Goal: Information Seeking & Learning: Learn about a topic

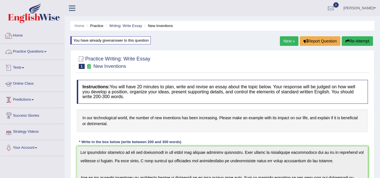
click at [17, 35] on link "Home" at bounding box center [32, 35] width 64 height 14
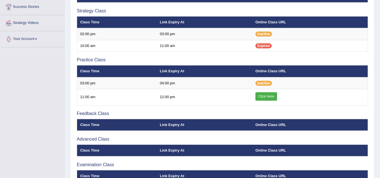
scroll to position [112, 0]
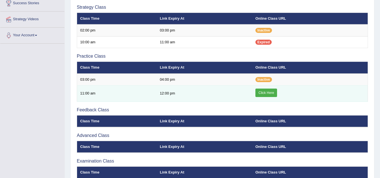
click at [265, 95] on link "Click Here" at bounding box center [266, 93] width 22 height 8
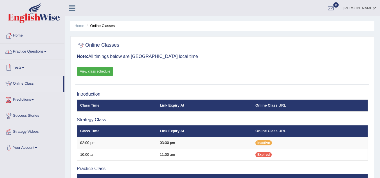
click at [37, 49] on link "Practice Questions" at bounding box center [32, 51] width 64 height 14
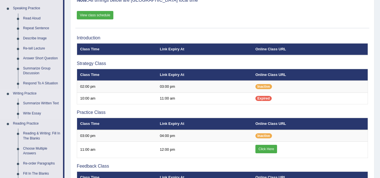
scroll to position [84, 0]
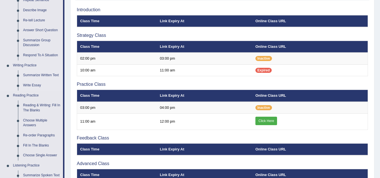
click at [42, 76] on link "Summarize Written Text" at bounding box center [42, 75] width 42 height 10
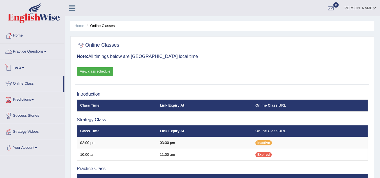
click at [38, 53] on link "Practice Questions" at bounding box center [32, 51] width 64 height 14
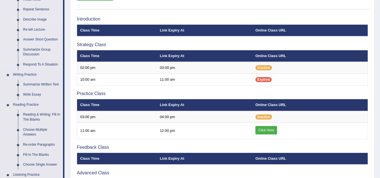
scroll to position [84, 0]
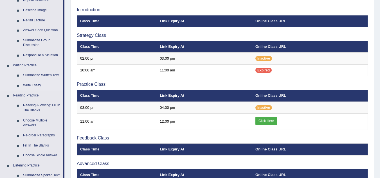
click at [34, 85] on link "Write Essay" at bounding box center [42, 85] width 42 height 10
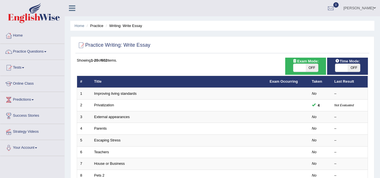
click at [306, 71] on span "OFF" at bounding box center [311, 68] width 12 height 8
checkbox input "true"
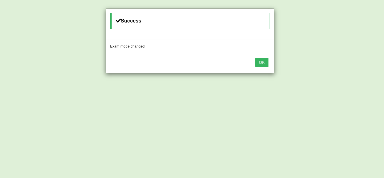
click at [353, 67] on div "Success Exam mode changed OK" at bounding box center [192, 89] width 384 height 178
click at [265, 63] on button "OK" at bounding box center [261, 63] width 13 height 10
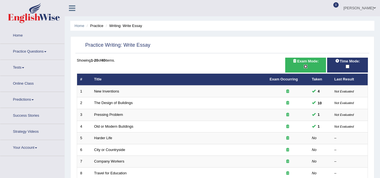
checkbox input "false"
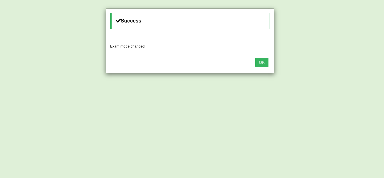
click at [269, 59] on div "OK" at bounding box center [190, 63] width 168 height 20
click at [265, 62] on button "OK" at bounding box center [261, 63] width 13 height 10
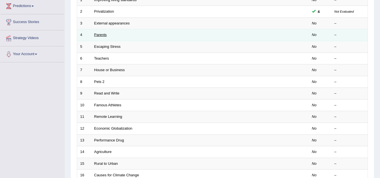
click at [105, 36] on link "Parents" at bounding box center [100, 35] width 13 height 4
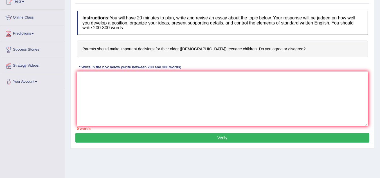
scroll to position [56, 0]
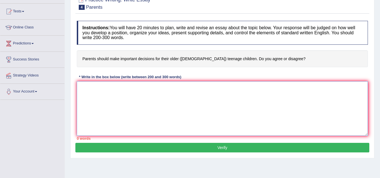
click at [161, 94] on textarea at bounding box center [222, 108] width 291 height 55
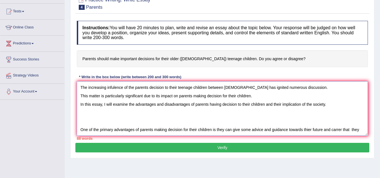
scroll to position [5, 0]
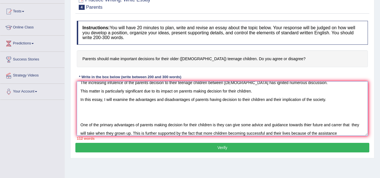
click at [263, 124] on textarea "The increasing infulence of the parents decision to their teenage children betw…" at bounding box center [222, 108] width 291 height 55
click at [348, 133] on textarea "The increasing infulence of the parents decision to their teenage children betw…" at bounding box center [222, 108] width 291 height 55
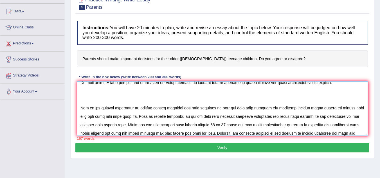
scroll to position [30, 0]
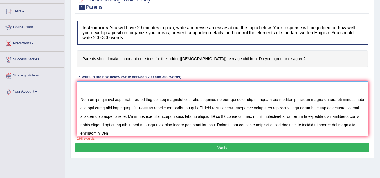
drag, startPoint x: 305, startPoint y: 125, endPoint x: 293, endPoint y: 128, distance: 12.1
click at [293, 128] on textarea at bounding box center [222, 108] width 291 height 55
click at [101, 132] on textarea at bounding box center [222, 108] width 291 height 55
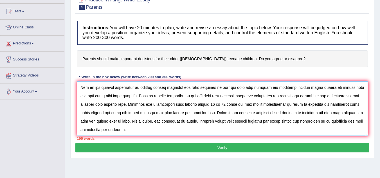
scroll to position [55, 0]
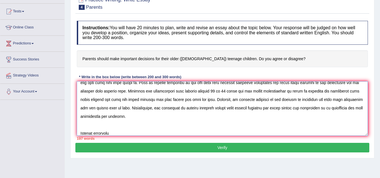
click at [150, 132] on textarea at bounding box center [222, 108] width 291 height 55
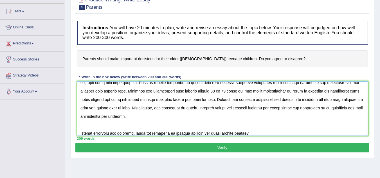
scroll to position [64, 0]
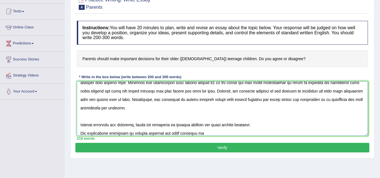
click at [125, 133] on textarea at bounding box center [222, 108] width 291 height 55
click at [203, 135] on textarea at bounding box center [222, 108] width 291 height 55
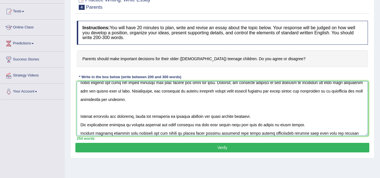
scroll to position [81, 0]
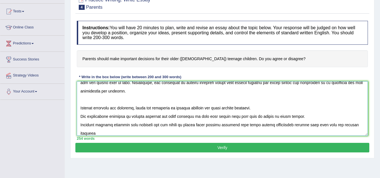
drag, startPoint x: 286, startPoint y: 125, endPoint x: 289, endPoint y: 125, distance: 2.8
click at [286, 125] on textarea at bounding box center [222, 108] width 291 height 55
click at [120, 133] on textarea at bounding box center [222, 108] width 291 height 55
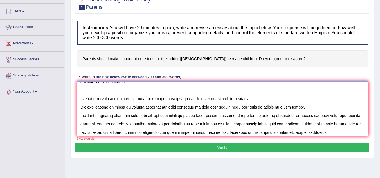
scroll to position [118, 0]
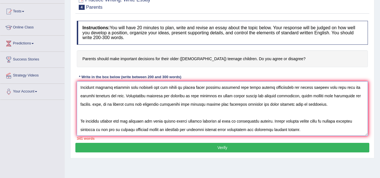
drag, startPoint x: 305, startPoint y: 88, endPoint x: 350, endPoint y: 89, distance: 44.7
click at [350, 89] on textarea at bounding box center [222, 108] width 291 height 55
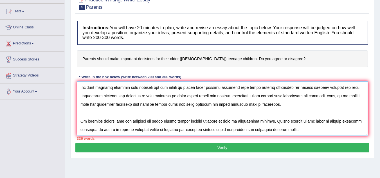
drag, startPoint x: 305, startPoint y: 88, endPoint x: 348, endPoint y: 89, distance: 43.0
click at [348, 89] on textarea at bounding box center [222, 108] width 291 height 55
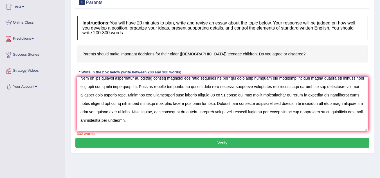
scroll to position [34, 0]
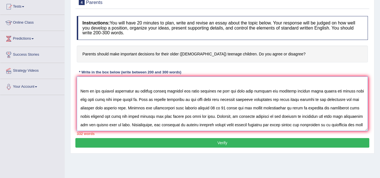
drag, startPoint x: 139, startPoint y: 99, endPoint x: 78, endPoint y: 100, distance: 60.4
click at [78, 100] on textarea at bounding box center [222, 103] width 291 height 55
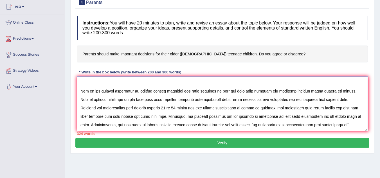
drag, startPoint x: 152, startPoint y: 116, endPoint x: 126, endPoint y: 117, distance: 26.4
click at [126, 117] on textarea at bounding box center [222, 103] width 291 height 55
click at [297, 118] on textarea at bounding box center [222, 103] width 291 height 55
click at [310, 116] on textarea at bounding box center [222, 103] width 291 height 55
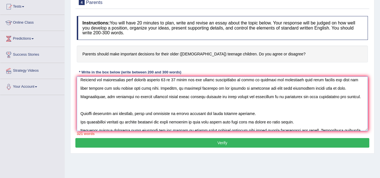
drag, startPoint x: 186, startPoint y: 97, endPoint x: 211, endPoint y: 99, distance: 25.2
click at [211, 99] on textarea at bounding box center [222, 103] width 291 height 55
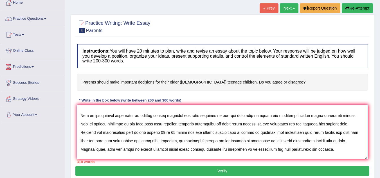
scroll to position [28, 0]
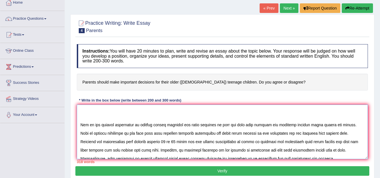
drag, startPoint x: 136, startPoint y: 141, endPoint x: 184, endPoint y: 145, distance: 47.9
click at [184, 145] on textarea at bounding box center [222, 132] width 291 height 55
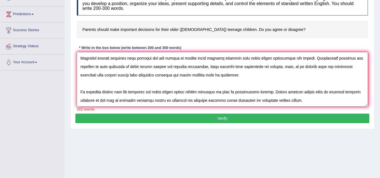
scroll to position [89, 0]
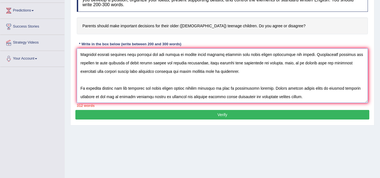
drag, startPoint x: 174, startPoint y: 88, endPoint x: 162, endPoint y: 88, distance: 11.5
click at [162, 88] on textarea at bounding box center [222, 75] width 291 height 55
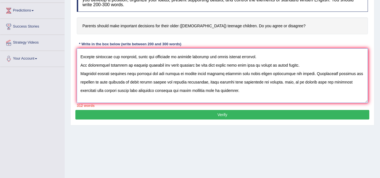
scroll to position [81, 0]
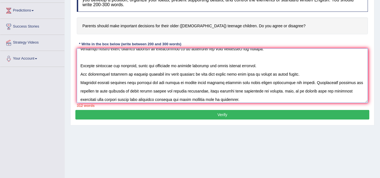
drag, startPoint x: 163, startPoint y: 91, endPoint x: 93, endPoint y: 87, distance: 69.5
click at [93, 87] on textarea at bounding box center [222, 75] width 291 height 55
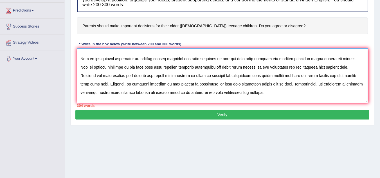
scroll to position [28, 0]
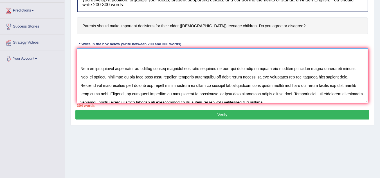
click at [173, 86] on textarea at bounding box center [222, 75] width 291 height 55
drag, startPoint x: 172, startPoint y: 87, endPoint x: 173, endPoint y: 90, distance: 2.9
click at [172, 87] on textarea at bounding box center [222, 75] width 291 height 55
drag, startPoint x: 235, startPoint y: 85, endPoint x: 359, endPoint y: 81, distance: 124.0
click at [359, 81] on textarea at bounding box center [222, 75] width 291 height 55
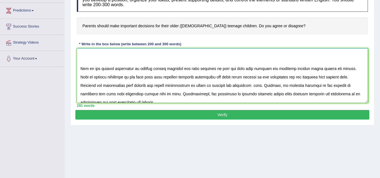
click at [244, 85] on textarea at bounding box center [222, 75] width 291 height 55
type textarea "The increasing infulence of the parents decision to their teenage children betw…"
click at [180, 113] on button "Verify" at bounding box center [222, 115] width 294 height 10
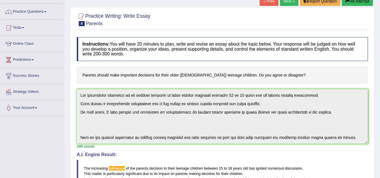
scroll to position [12, 0]
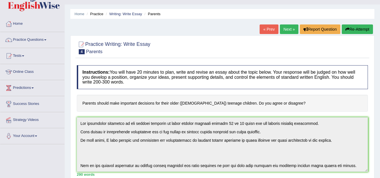
click at [357, 29] on button "Re-Attempt" at bounding box center [356, 29] width 31 height 10
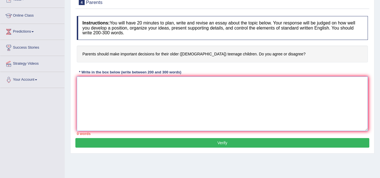
click at [118, 97] on textarea at bounding box center [222, 103] width 291 height 55
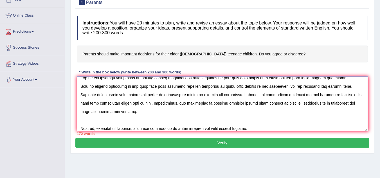
scroll to position [47, 0]
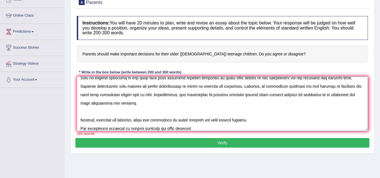
type textarea "The increasing influence of the parents decison to their children between [DEMO…"
click at [269, 139] on button "Verify" at bounding box center [222, 143] width 294 height 10
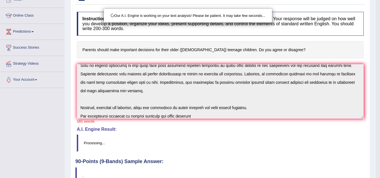
click at [207, 114] on div "Our A.I. Engine is working on your text analysis! Please be patient. It may tak…" at bounding box center [190, 89] width 380 height 178
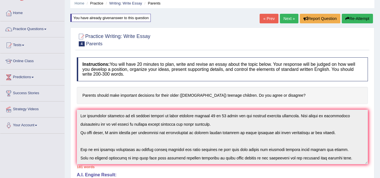
scroll to position [10, 0]
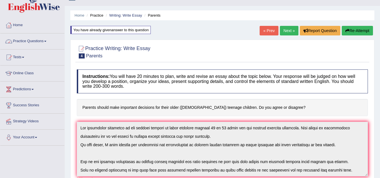
click at [287, 31] on link "Next »" at bounding box center [289, 31] width 19 height 10
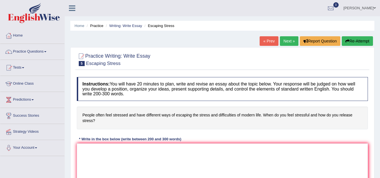
click at [286, 42] on link "Next »" at bounding box center [289, 41] width 19 height 10
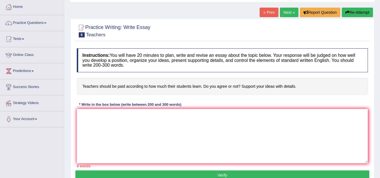
scroll to position [28, 0]
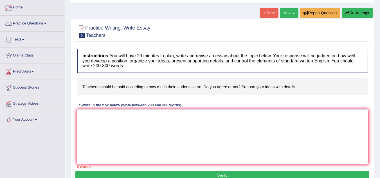
click at [19, 6] on link "Home" at bounding box center [32, 7] width 64 height 14
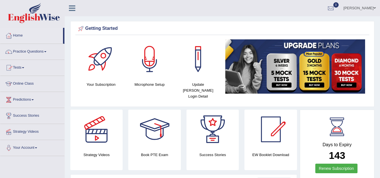
click at [46, 51] on link "Practice Questions" at bounding box center [32, 51] width 64 height 14
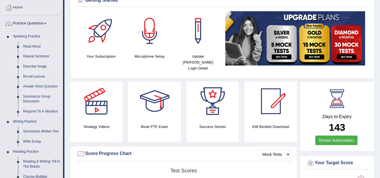
scroll to position [56, 0]
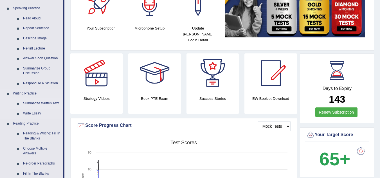
click at [39, 102] on link "Summarize Written Text" at bounding box center [42, 103] width 42 height 10
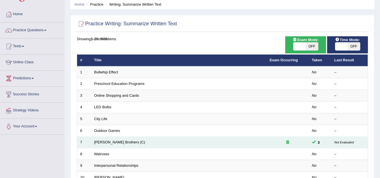
scroll to position [56, 0]
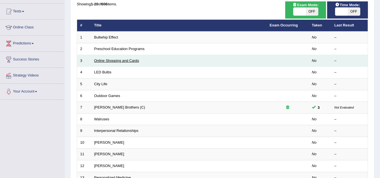
click at [116, 60] on link "Online Shopping and Cards" at bounding box center [116, 60] width 45 height 4
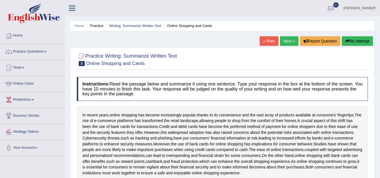
scroll to position [84, 0]
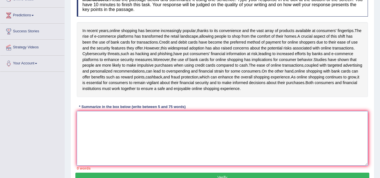
click at [135, 144] on textarea at bounding box center [222, 138] width 291 height 55
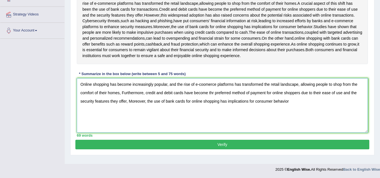
scroll to position [124, 0]
drag, startPoint x: 246, startPoint y: 31, endPoint x: 348, endPoint y: 30, distance: 102.0
click at [348, 30] on div "In recent years , online shopping has become increasingly popular , thanks to i…" at bounding box center [222, 26] width 291 height 75
drag, startPoint x: 147, startPoint y: 105, endPoint x: 290, endPoint y: 105, distance: 142.5
click at [290, 105] on textarea "Online shopping has become increasingly popular, and the rise of e-coomerce pla…" at bounding box center [222, 105] width 291 height 55
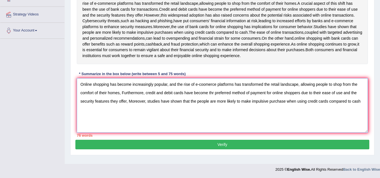
click at [197, 106] on textarea "Online shopping has become increasingly popular, and the rise of e-coomerce pla…" at bounding box center [222, 105] width 291 height 55
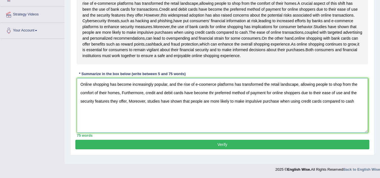
click at [353, 106] on textarea "Online shopping has become increasingly popular, and the rise of e-coomerce pla…" at bounding box center [222, 105] width 291 height 55
click at [356, 105] on textarea "Online shopping has become increasingly popular, and the rise of e-coomerce pla…" at bounding box center [222, 105] width 291 height 55
type textarea "Online shopping has become increasingly popular, and the rise of e-coomerce pla…"
click at [280, 149] on button "Verify" at bounding box center [222, 145] width 294 height 10
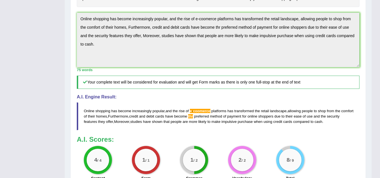
scroll to position [149, 0]
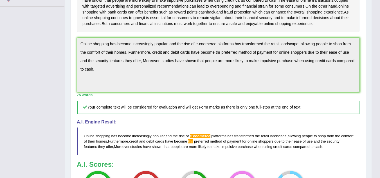
click at [74, 48] on div "Practice Writing: Summarize Written Text 3 Online Shopping and Cards Instructio…" at bounding box center [217, 70] width 295 height 345
click at [39, 42] on div "Toggle navigation Home Practice Questions Speaking Practice Read Aloud Repeat S…" at bounding box center [185, 55] width 371 height 408
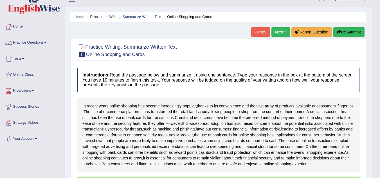
scroll to position [9, 0]
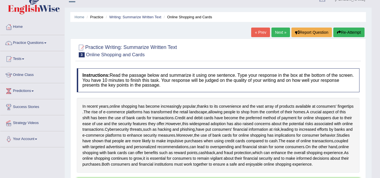
click at [340, 32] on button "Re-Attempt" at bounding box center [348, 33] width 31 height 10
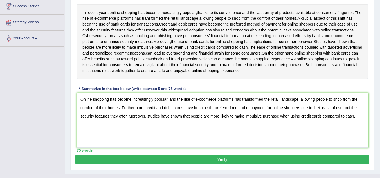
click at [206, 111] on textarea "Online shopping has become increasingly popular, and the rise of e-coomerce pla…" at bounding box center [222, 120] width 291 height 55
click at [214, 120] on textarea "Online shopping has become increasingly popular, and the rise of e-commerce pla…" at bounding box center [222, 120] width 291 height 55
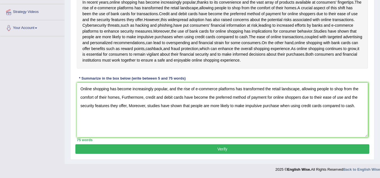
type textarea "Online shopping has become increasingly popular, and the rise of e-commerce pla…"
click at [235, 151] on button "Verify" at bounding box center [222, 149] width 294 height 10
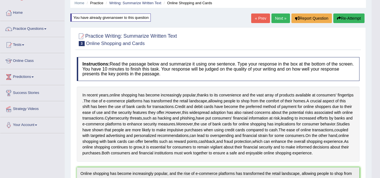
scroll to position [22, 0]
click at [279, 19] on link "Next »" at bounding box center [280, 19] width 19 height 10
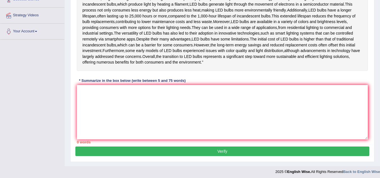
scroll to position [108, 0]
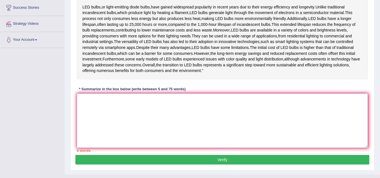
click at [104, 123] on textarea at bounding box center [222, 120] width 291 height 55
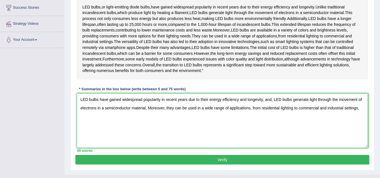
click at [164, 125] on textarea "LED bulbs have gained widespread popularity in recent years due to their energy…" at bounding box center [222, 120] width 291 height 55
click at [164, 124] on textarea "LED bulbs have gained widespread popularity in recent years due to their energy…" at bounding box center [222, 120] width 291 height 55
click at [147, 126] on textarea "LED bulbs have gained widespread popularity in recent years due to their energy…" at bounding box center [222, 120] width 291 height 55
click at [105, 133] on textarea "LED bulbs have gained widespread popularity in recent years due to their energy…" at bounding box center [222, 120] width 291 height 55
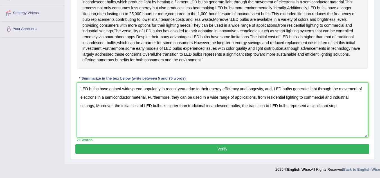
scroll to position [136, 0]
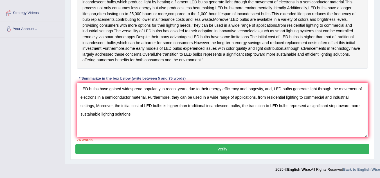
drag, startPoint x: 350, startPoint y: 106, endPoint x: 362, endPoint y: 106, distance: 11.8
click at [362, 106] on textarea "LED bulbs have gained widespread popularity in recent years due to their energy…" at bounding box center [222, 110] width 291 height 55
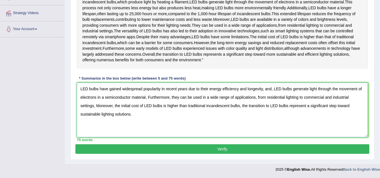
type textarea "LED bulbs have gained widespread popularity in recent years due to their energy…"
click at [158, 142] on div "Instructions: Read the passage below and summarize it using one sentence. Type …" at bounding box center [222, 50] width 294 height 189
click at [167, 151] on button "Verify" at bounding box center [222, 149] width 294 height 10
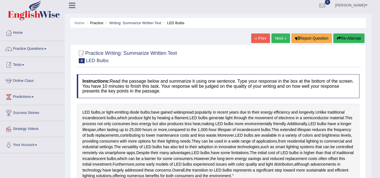
scroll to position [0, 0]
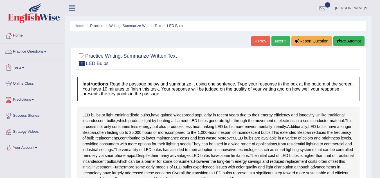
click at [47, 53] on link "Practice Questions" at bounding box center [32, 51] width 64 height 14
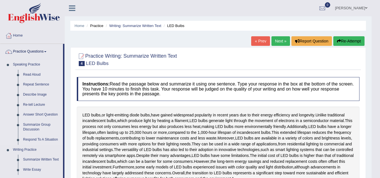
click at [36, 76] on link "Read Aloud" at bounding box center [42, 75] width 42 height 10
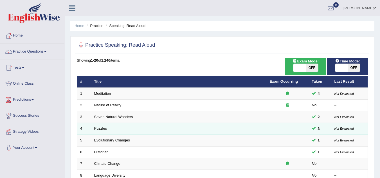
click at [102, 128] on link "Puzzles" at bounding box center [100, 128] width 13 height 4
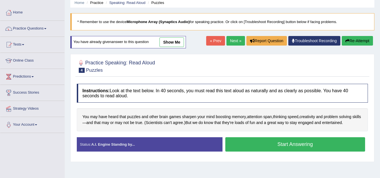
scroll to position [56, 0]
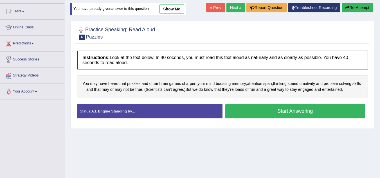
click at [349, 7] on button "Re-Attempt" at bounding box center [356, 8] width 31 height 10
click at [249, 112] on button "Start Answering" at bounding box center [295, 111] width 140 height 14
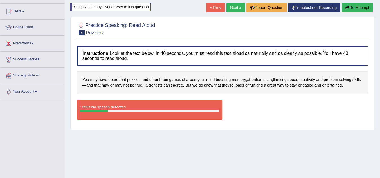
click at [349, 6] on button "Re-Attempt" at bounding box center [356, 8] width 31 height 10
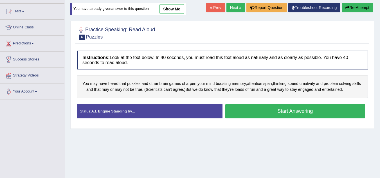
click at [276, 113] on button "Start Answering" at bounding box center [295, 111] width 140 height 14
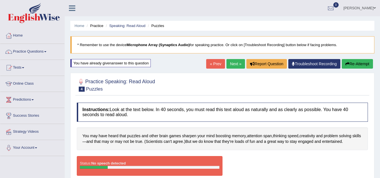
click at [351, 62] on button "Re-Attempt" at bounding box center [356, 64] width 31 height 10
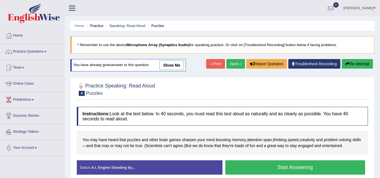
click at [284, 164] on button "Start Answering" at bounding box center [295, 167] width 140 height 14
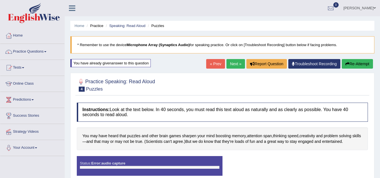
click at [246, 91] on div at bounding box center [222, 84] width 291 height 17
click at [44, 51] on link "Practice Questions" at bounding box center [32, 51] width 64 height 14
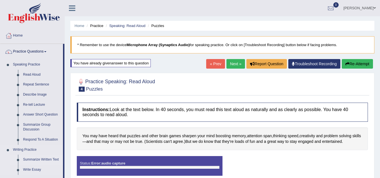
click at [37, 158] on link "Summarize Written Text" at bounding box center [42, 160] width 42 height 10
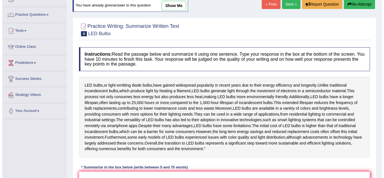
scroll to position [37, 0]
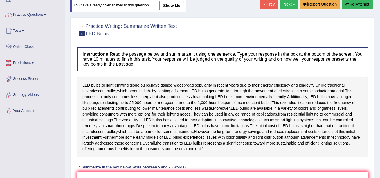
click at [178, 5] on link "show me" at bounding box center [171, 6] width 24 height 10
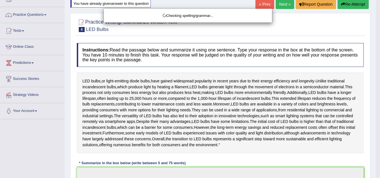
type textarea "LED bulbs have gained widespread popularity in recent years due to their energy…"
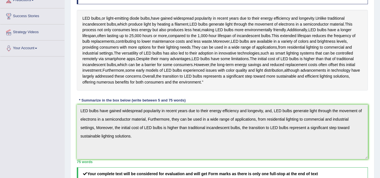
scroll to position [99, 0]
